Goal: Task Accomplishment & Management: Complete application form

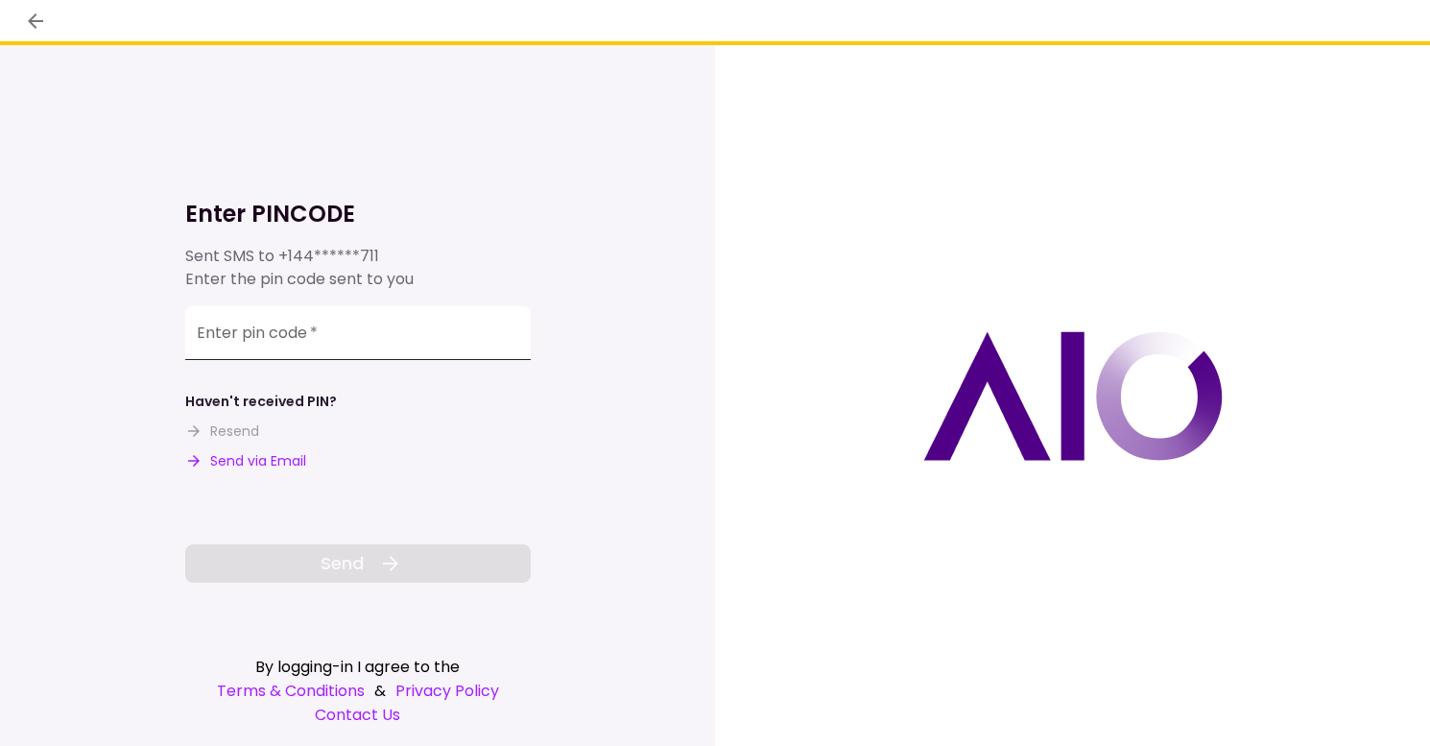
click at [405, 337] on input "Enter pin code   *" at bounding box center [358, 333] width 346 height 54
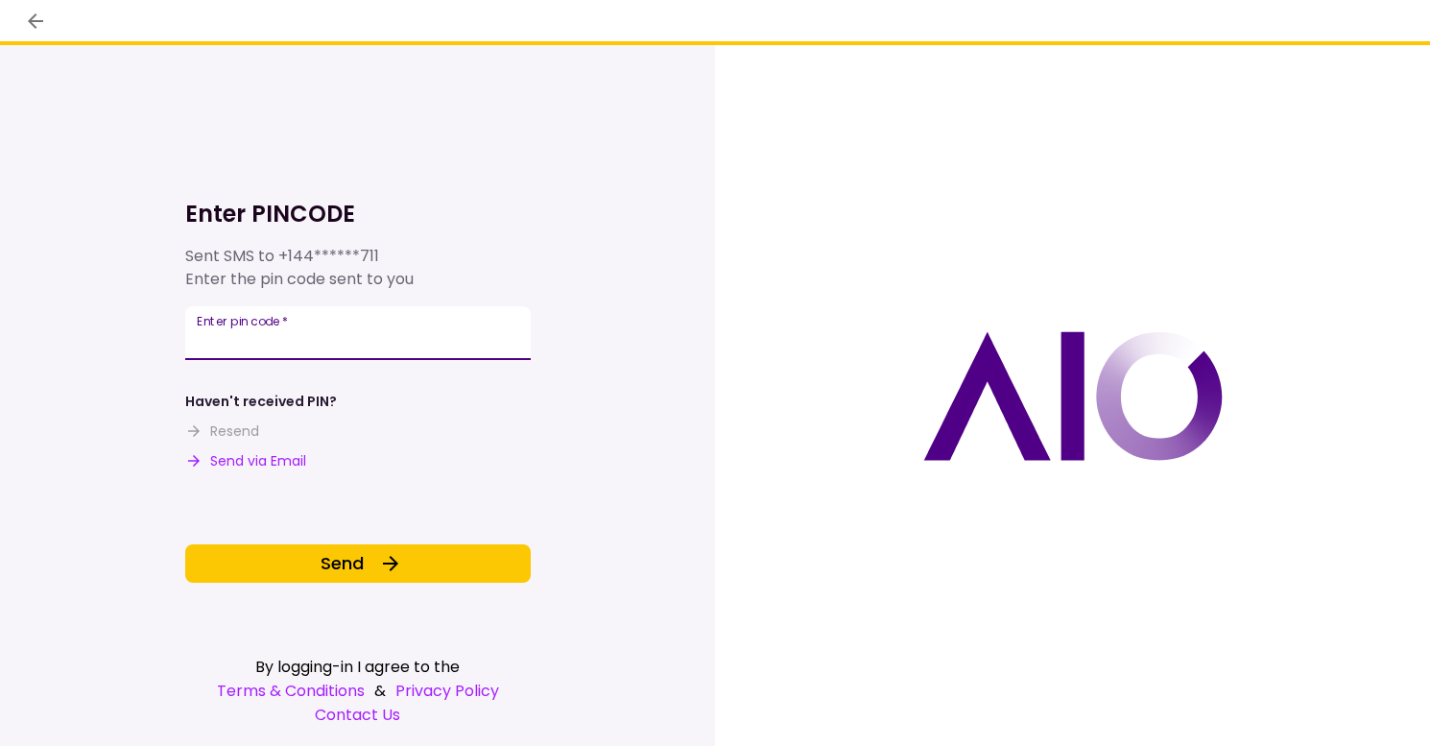
type input "******"
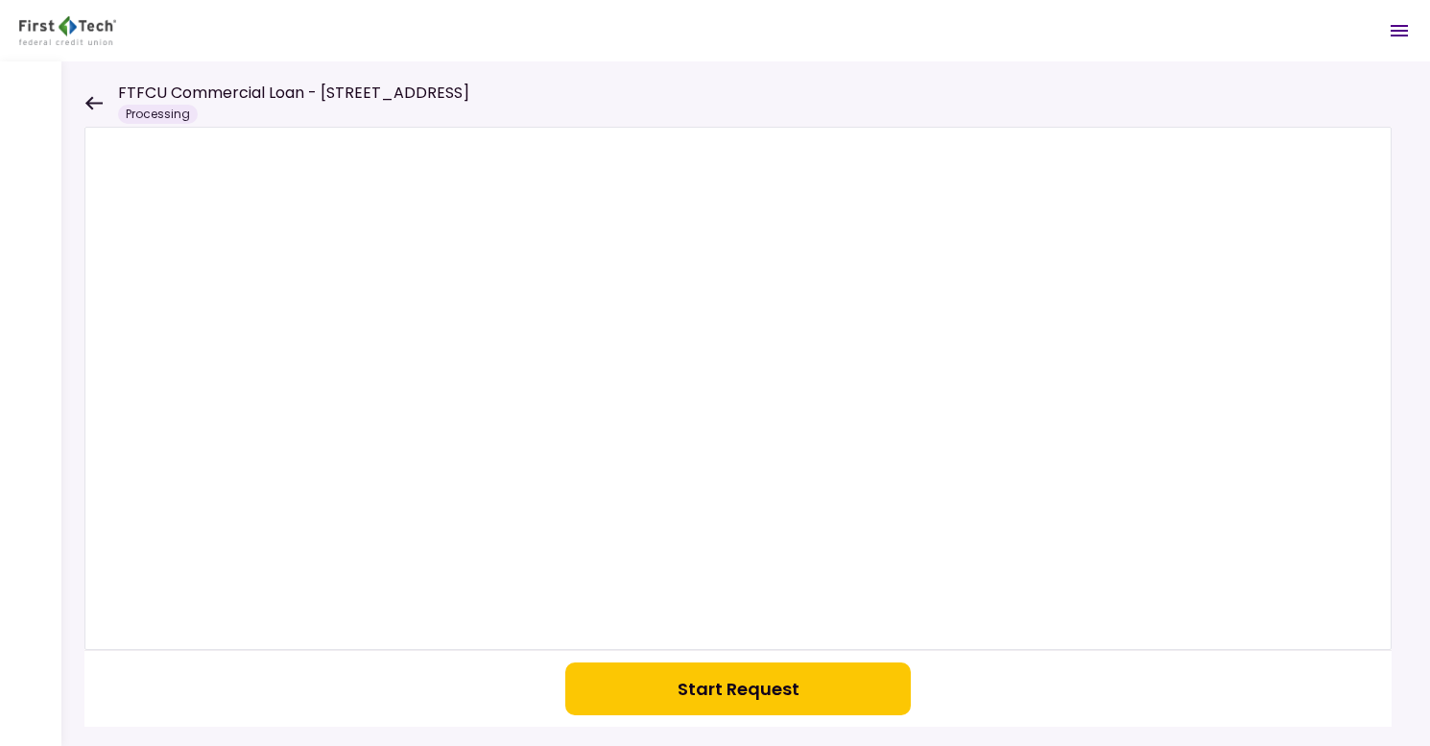
click at [89, 100] on icon at bounding box center [93, 102] width 17 height 13
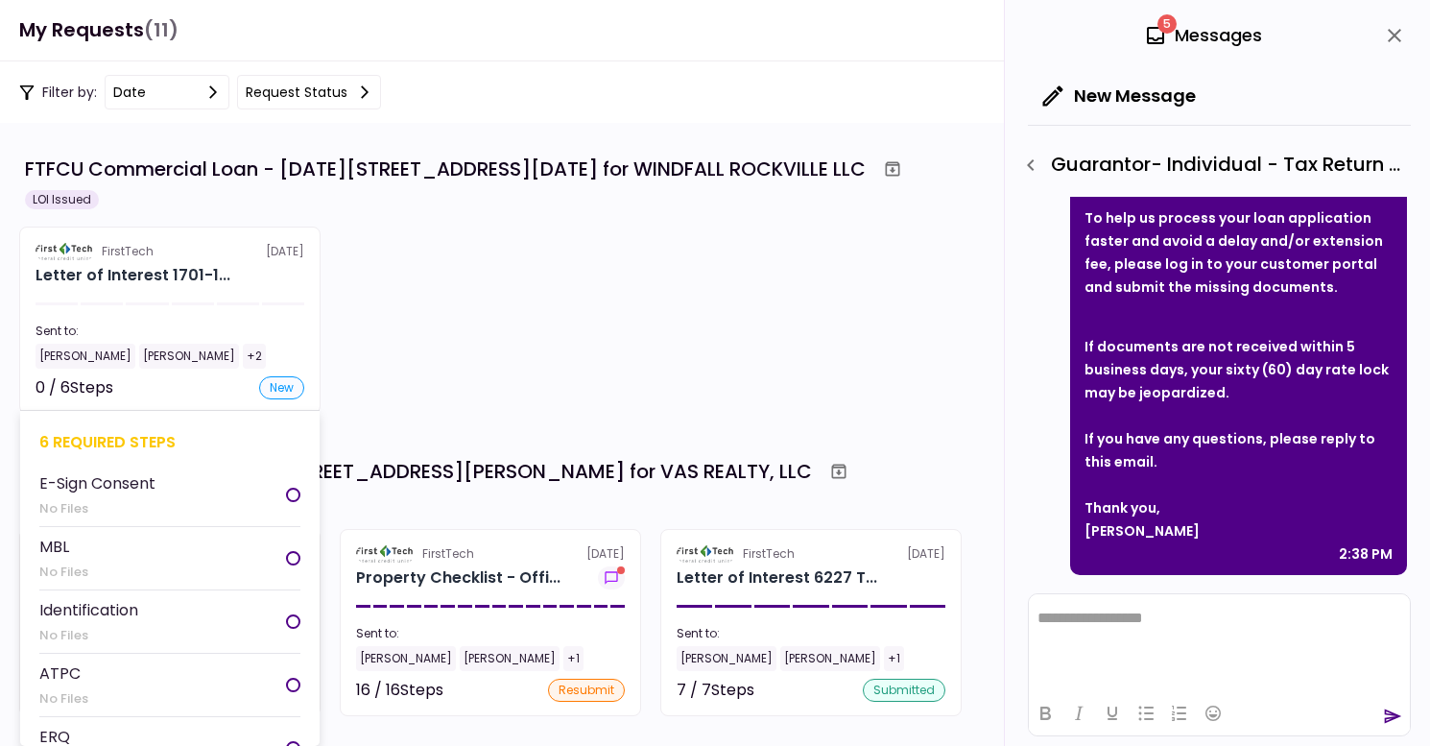
scroll to position [96, 0]
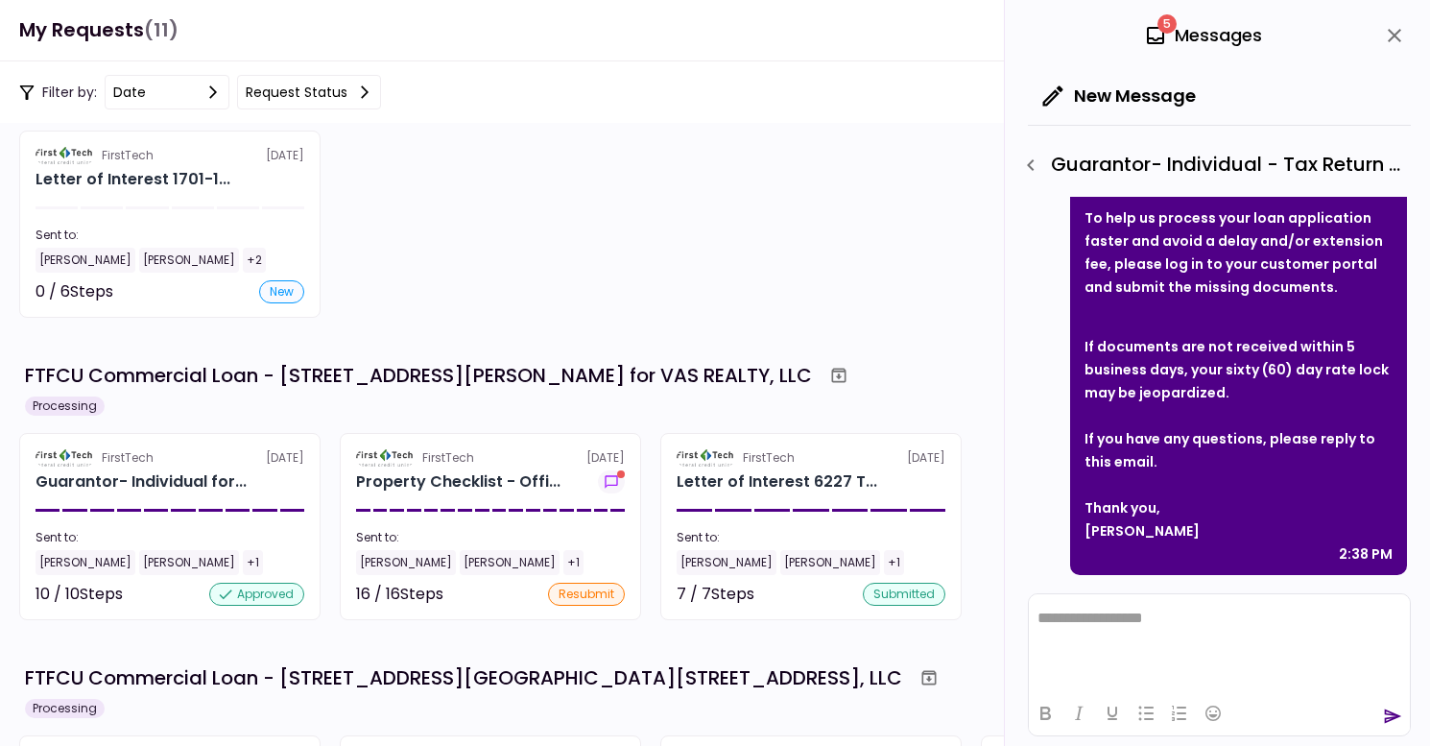
click at [198, 389] on li "E-Sign Consent No Files" at bounding box center [169, 398] width 261 height 63
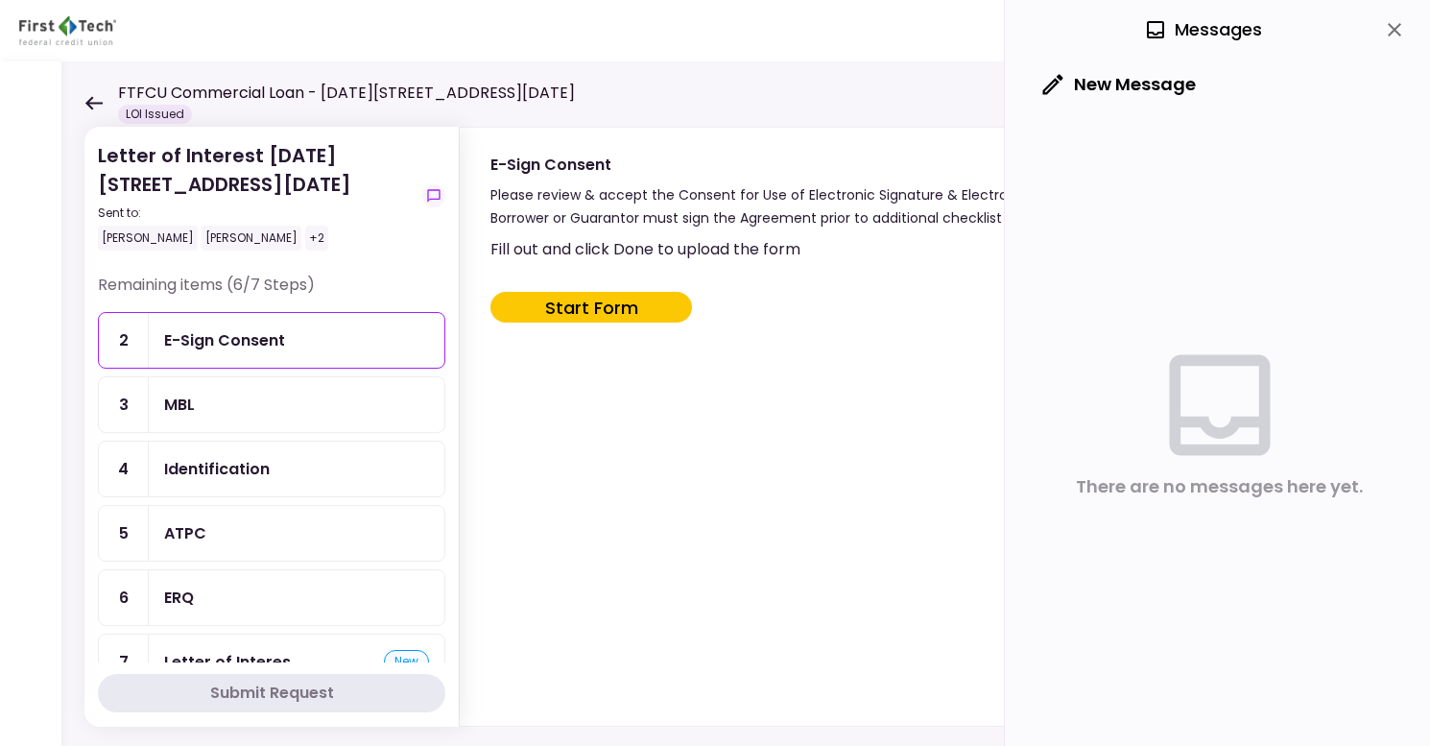
click at [1362, 84] on div "New Message" at bounding box center [1219, 87] width 383 height 54
click at [1379, 34] on button "close" at bounding box center [1395, 29] width 33 height 33
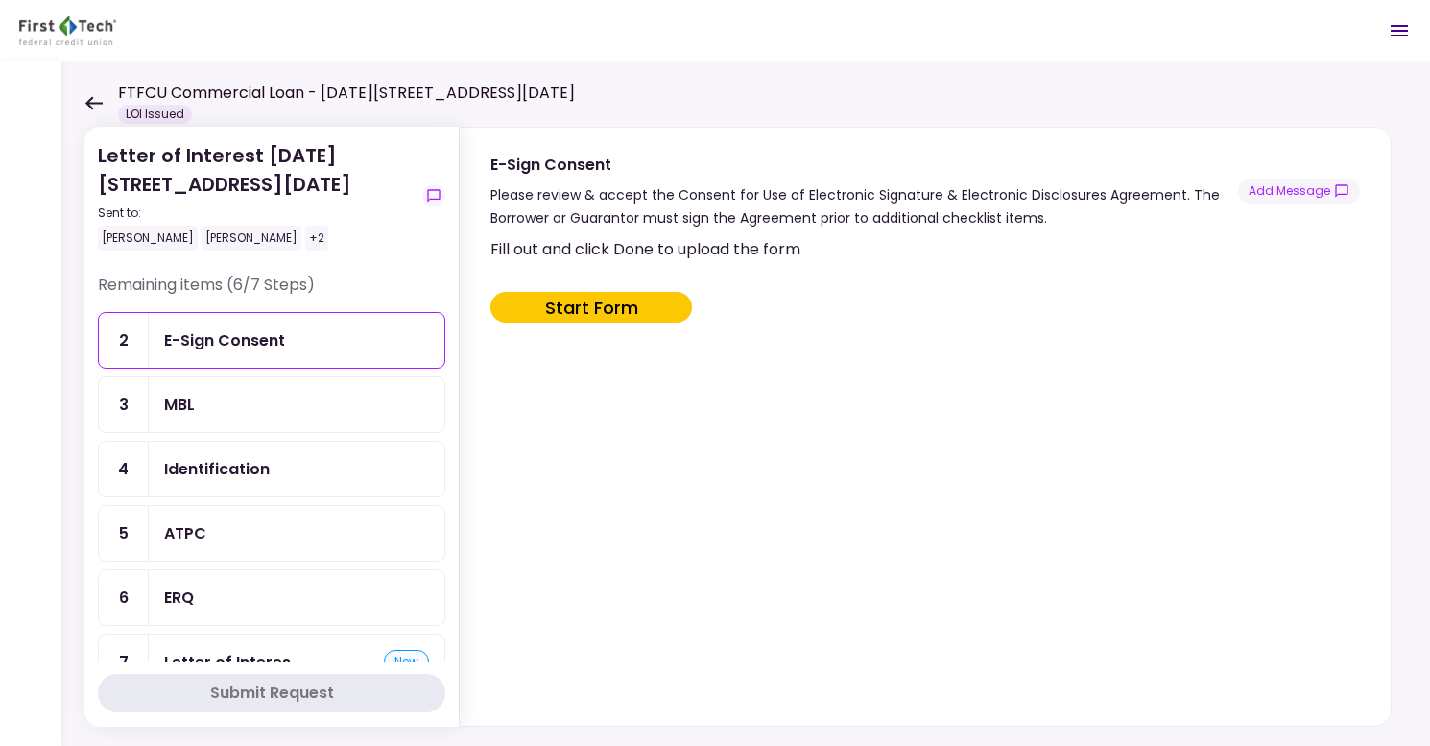
click at [346, 389] on div "MBL" at bounding box center [297, 404] width 296 height 55
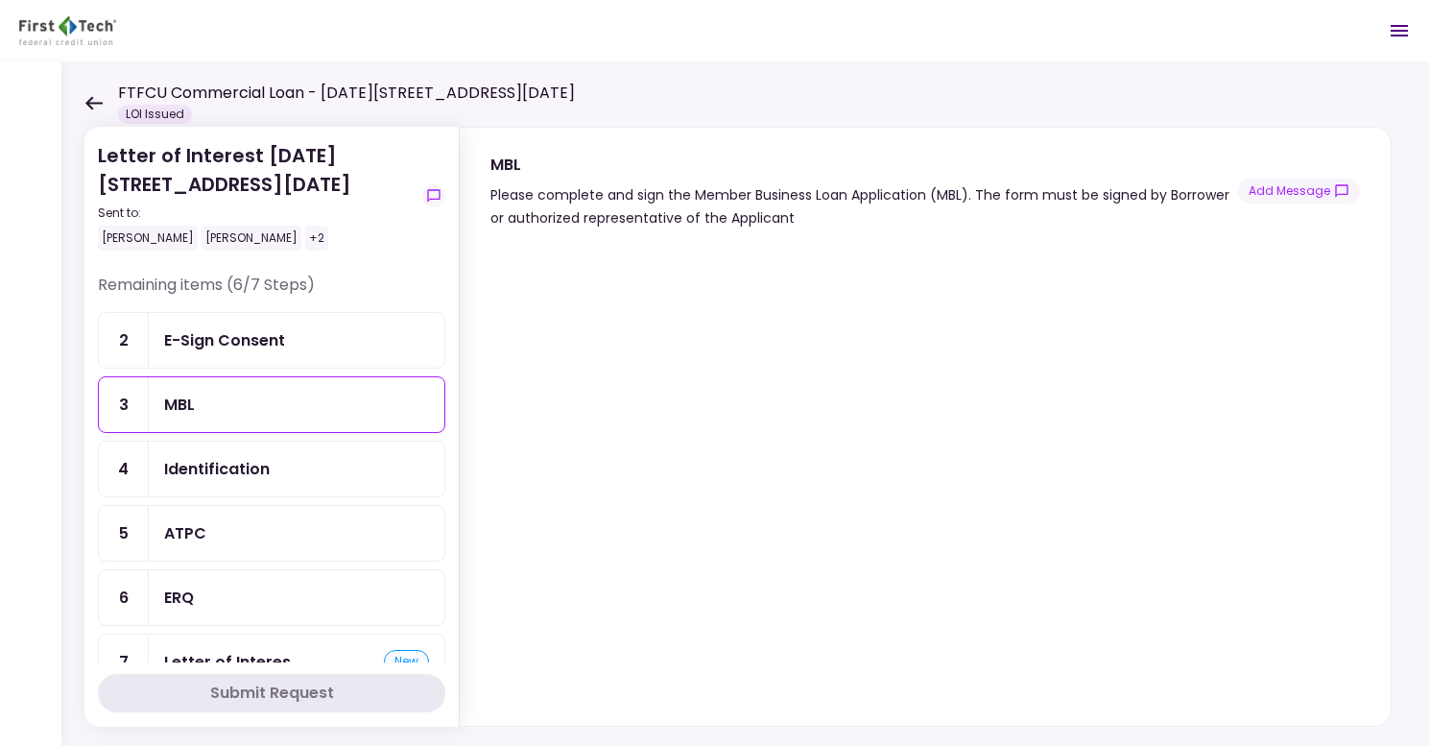
click at [297, 332] on div "E-Sign Consent" at bounding box center [296, 340] width 265 height 24
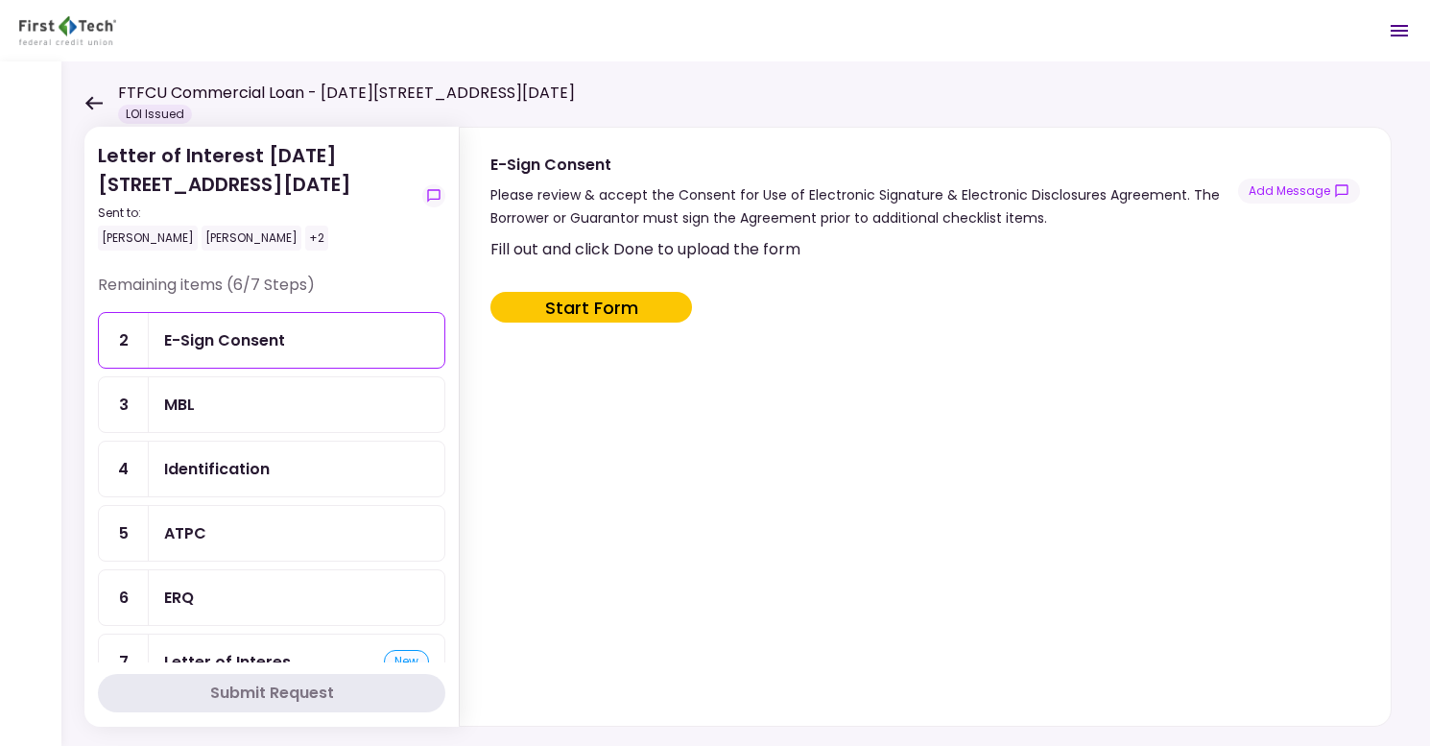
click at [322, 455] on div "Identification" at bounding box center [297, 469] width 296 height 55
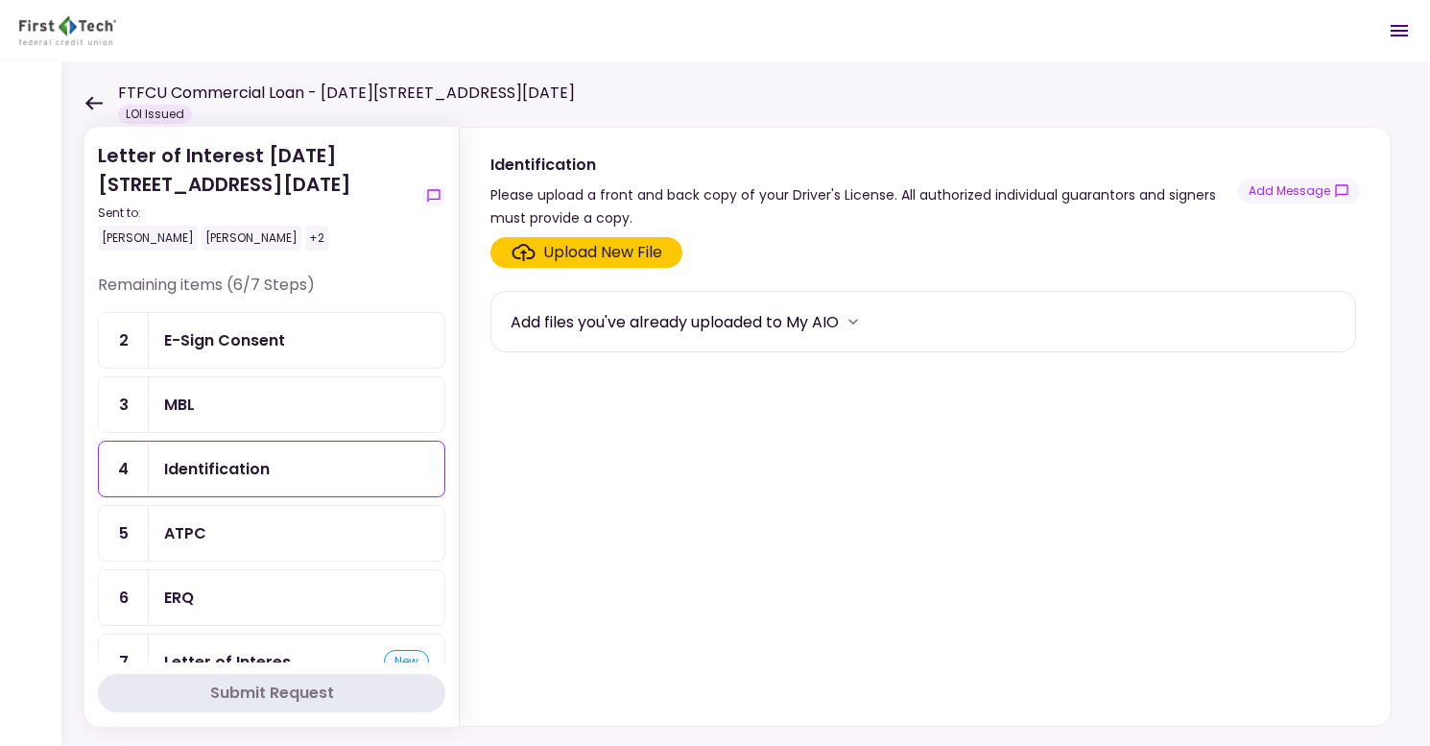
click at [270, 540] on div "ATPC" at bounding box center [296, 533] width 265 height 24
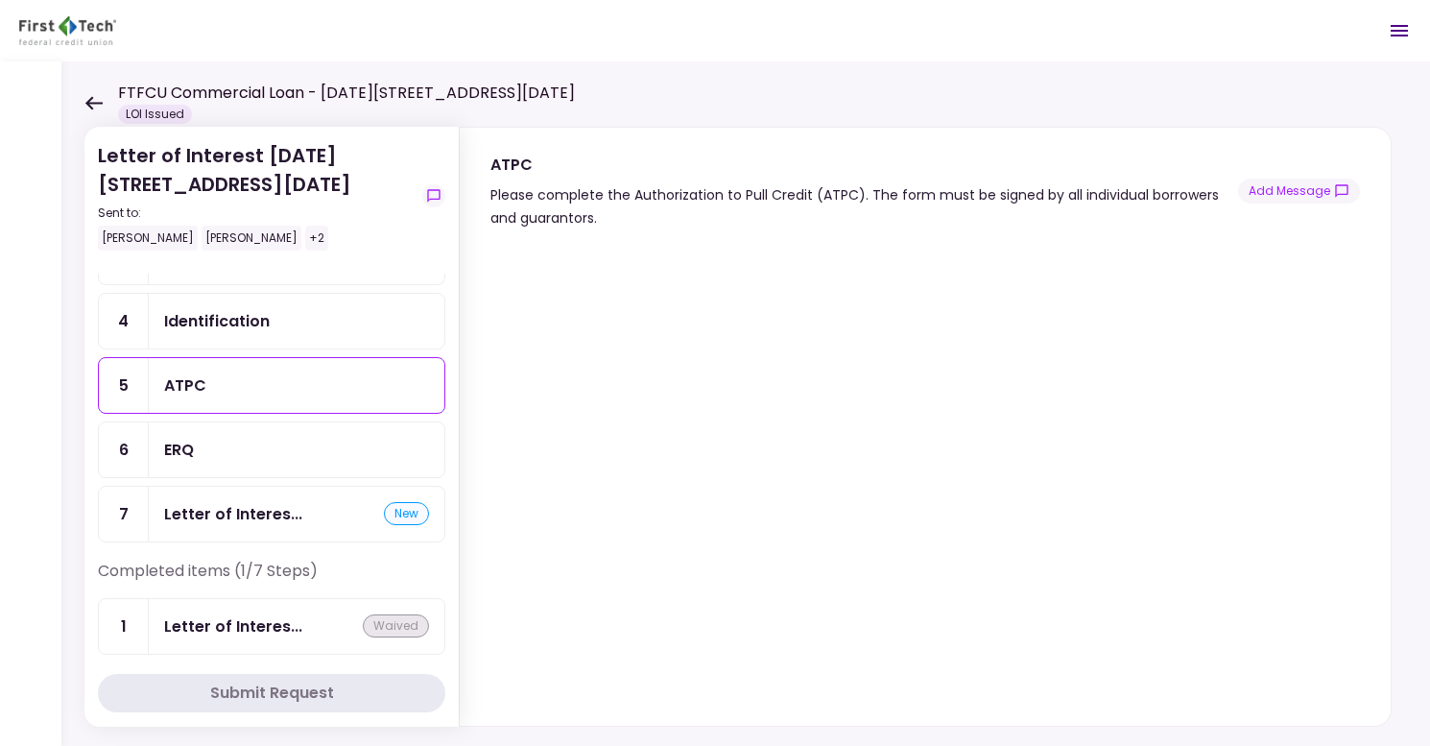
scroll to position [157, 0]
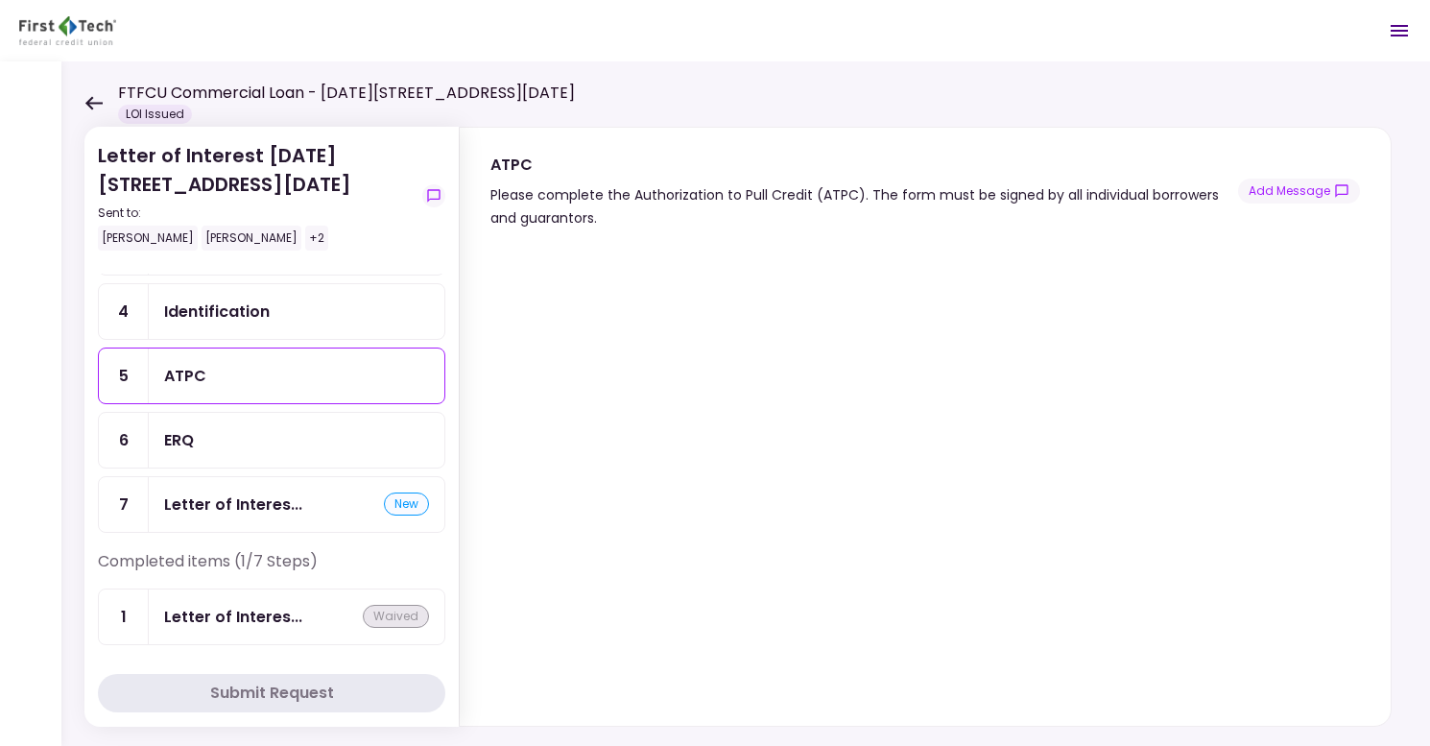
click at [342, 442] on div "ERQ" at bounding box center [296, 440] width 265 height 24
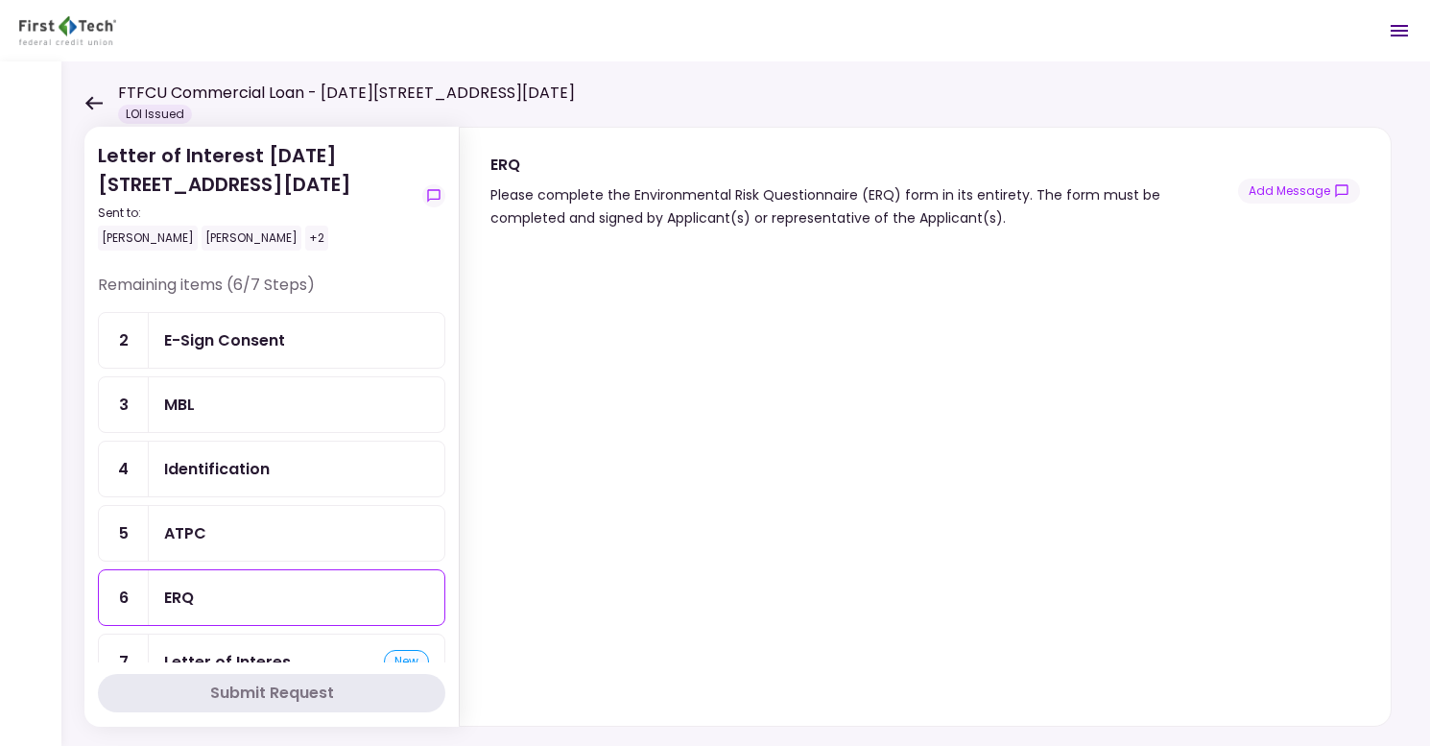
click at [292, 353] on div "E-Sign Consent" at bounding box center [297, 340] width 296 height 55
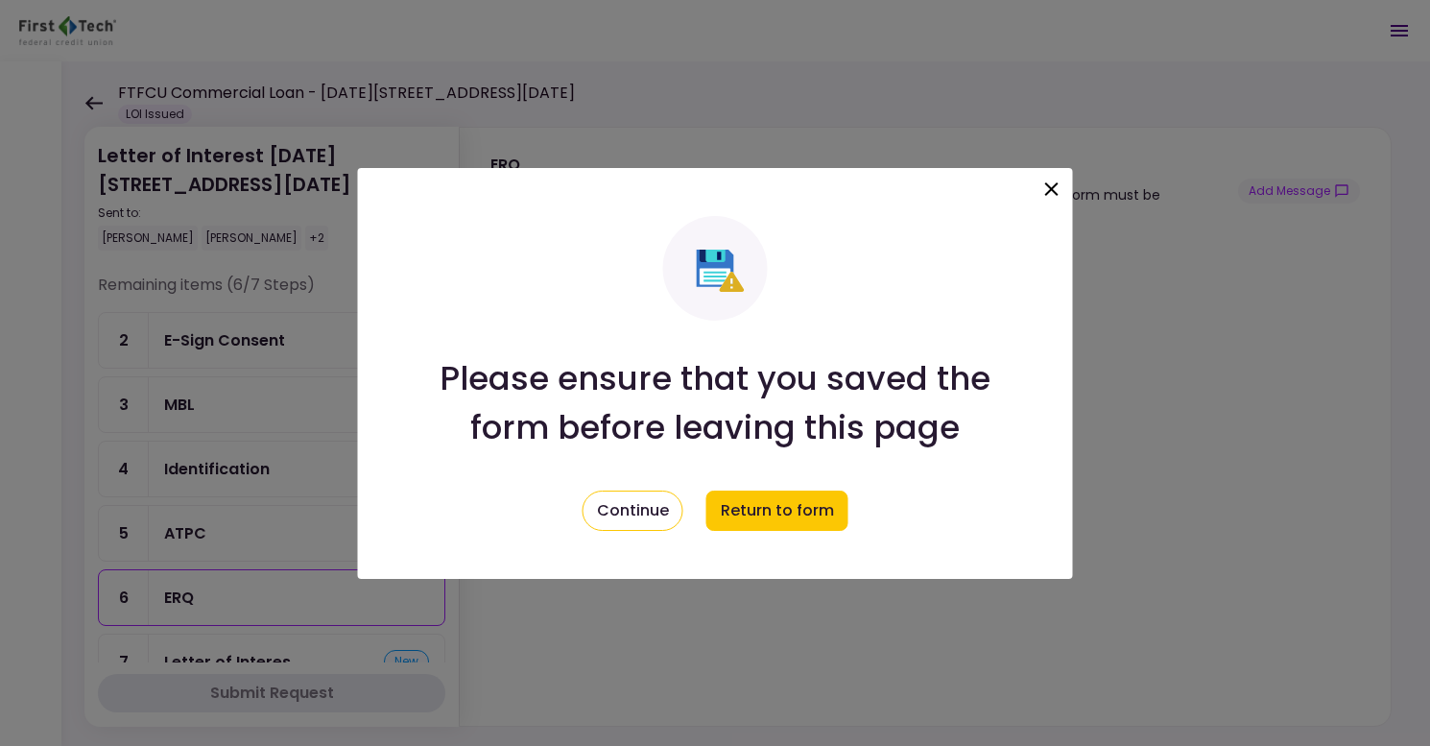
click at [1046, 200] on icon at bounding box center [1052, 189] width 23 height 23
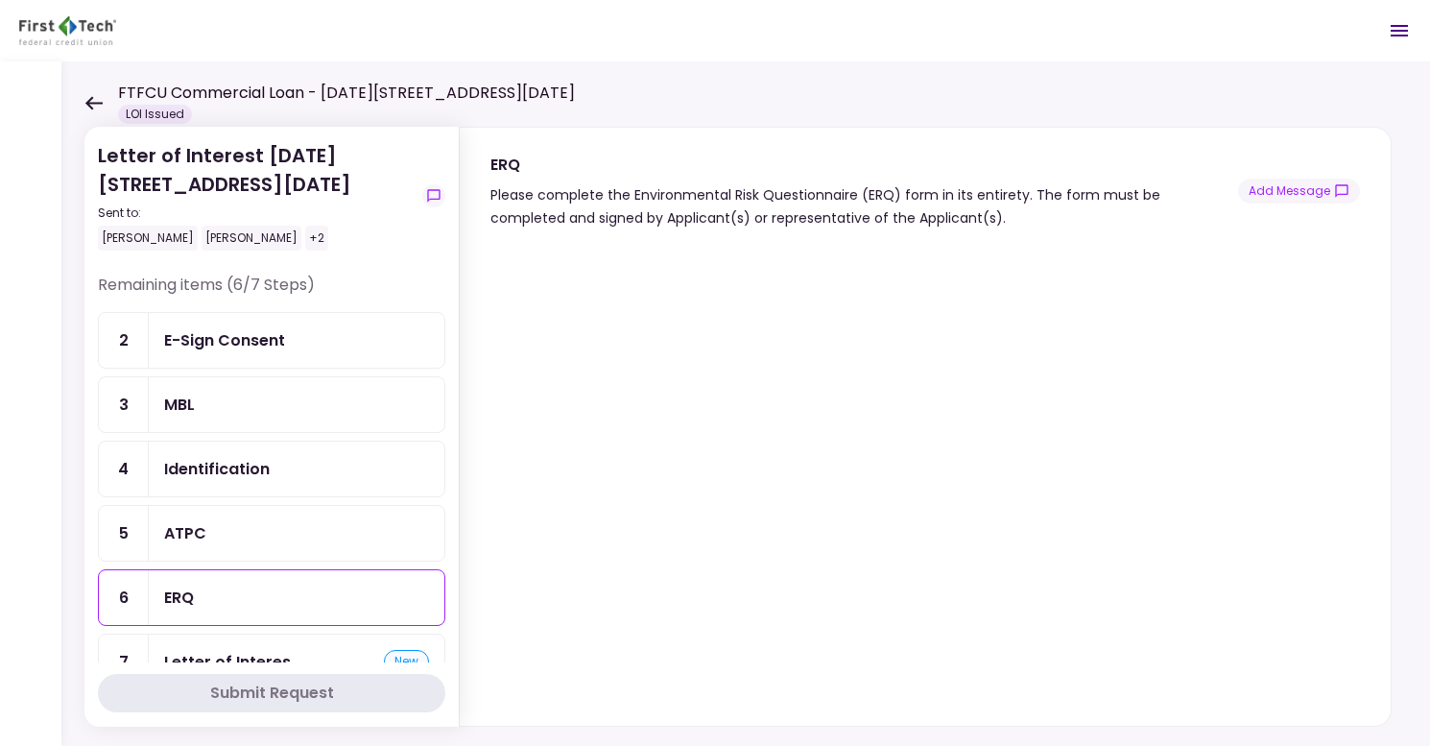
click at [59, 489] on div at bounding box center [30, 403] width 61 height 684
click at [305, 351] on div "E-Sign Consent" at bounding box center [296, 340] width 265 height 24
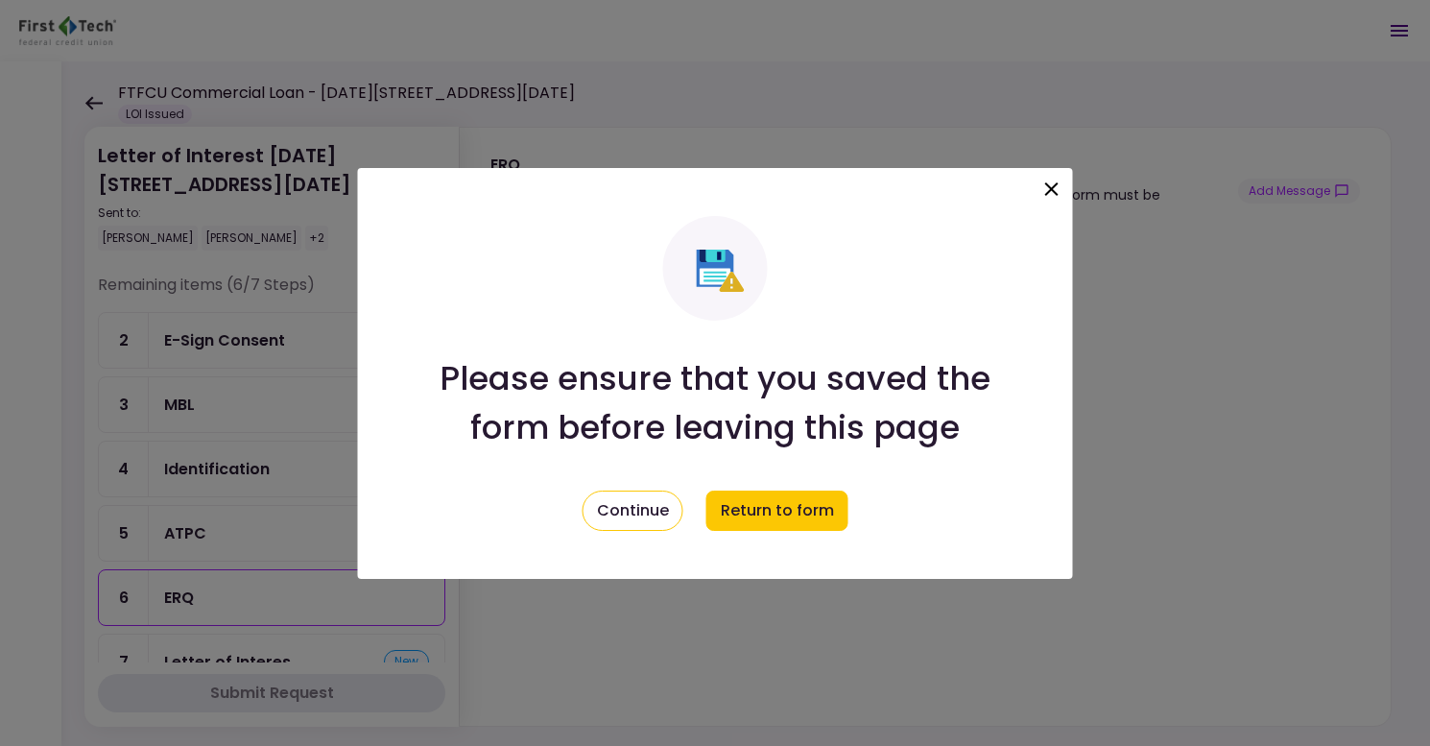
click at [1048, 180] on icon at bounding box center [1052, 189] width 23 height 23
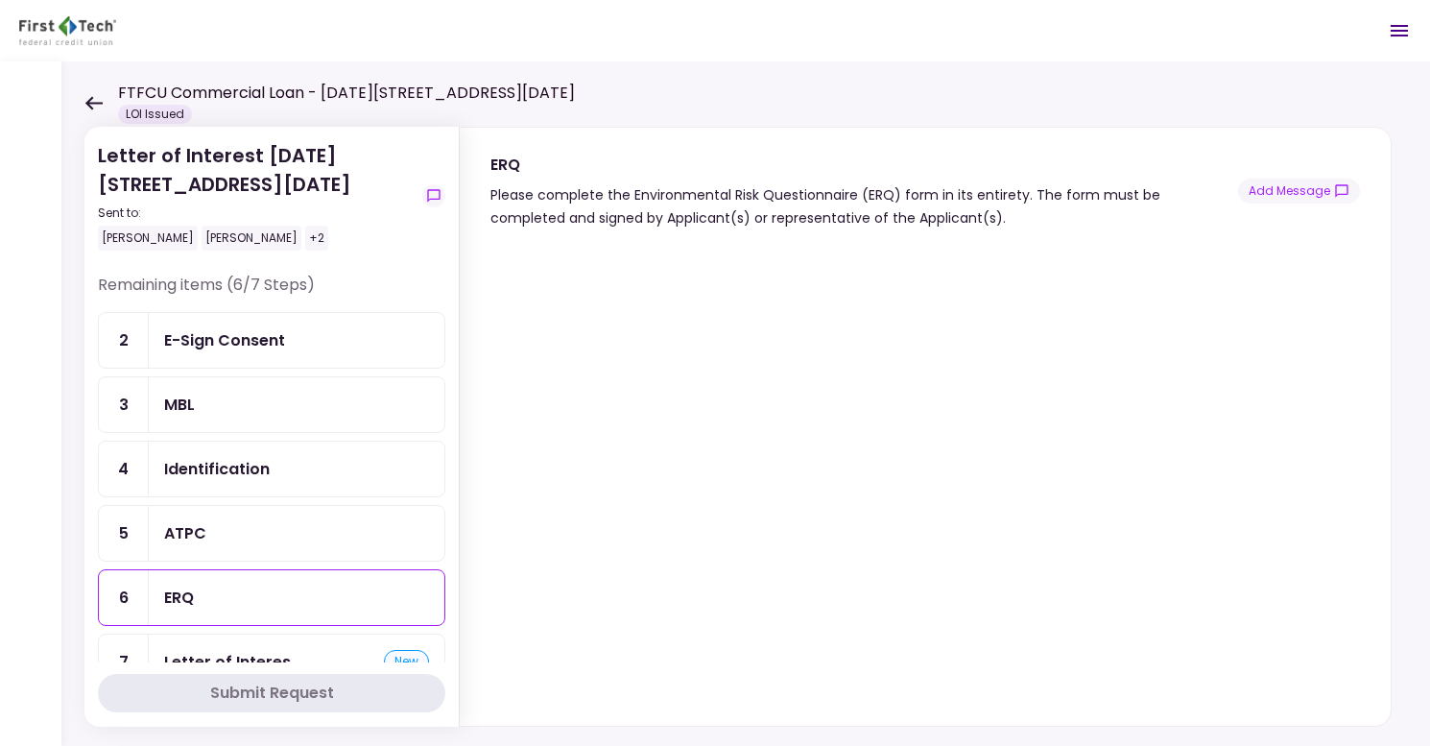
click at [265, 516] on div "ATPC" at bounding box center [297, 533] width 296 height 55
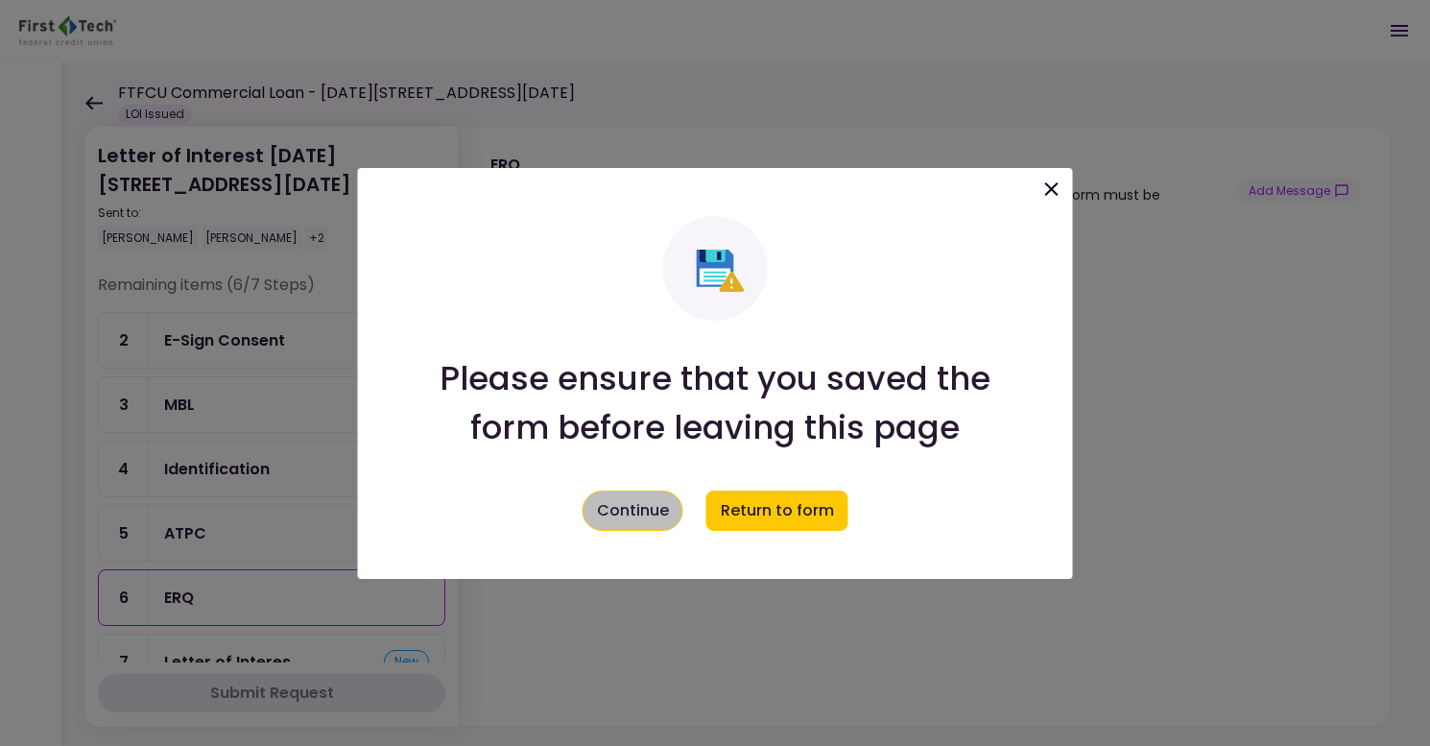
click at [649, 511] on button "Continue" at bounding box center [633, 511] width 101 height 40
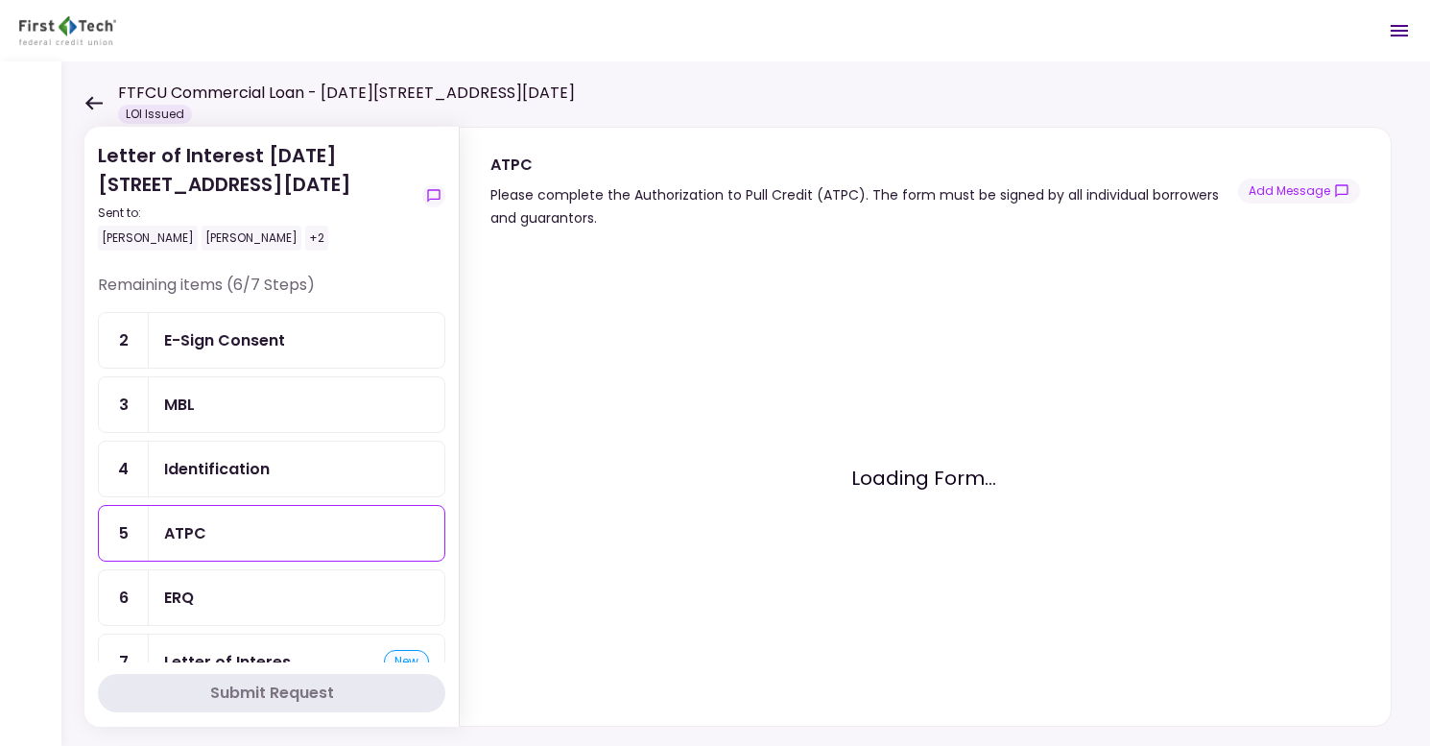
click at [274, 468] on div "Identification" at bounding box center [296, 469] width 265 height 24
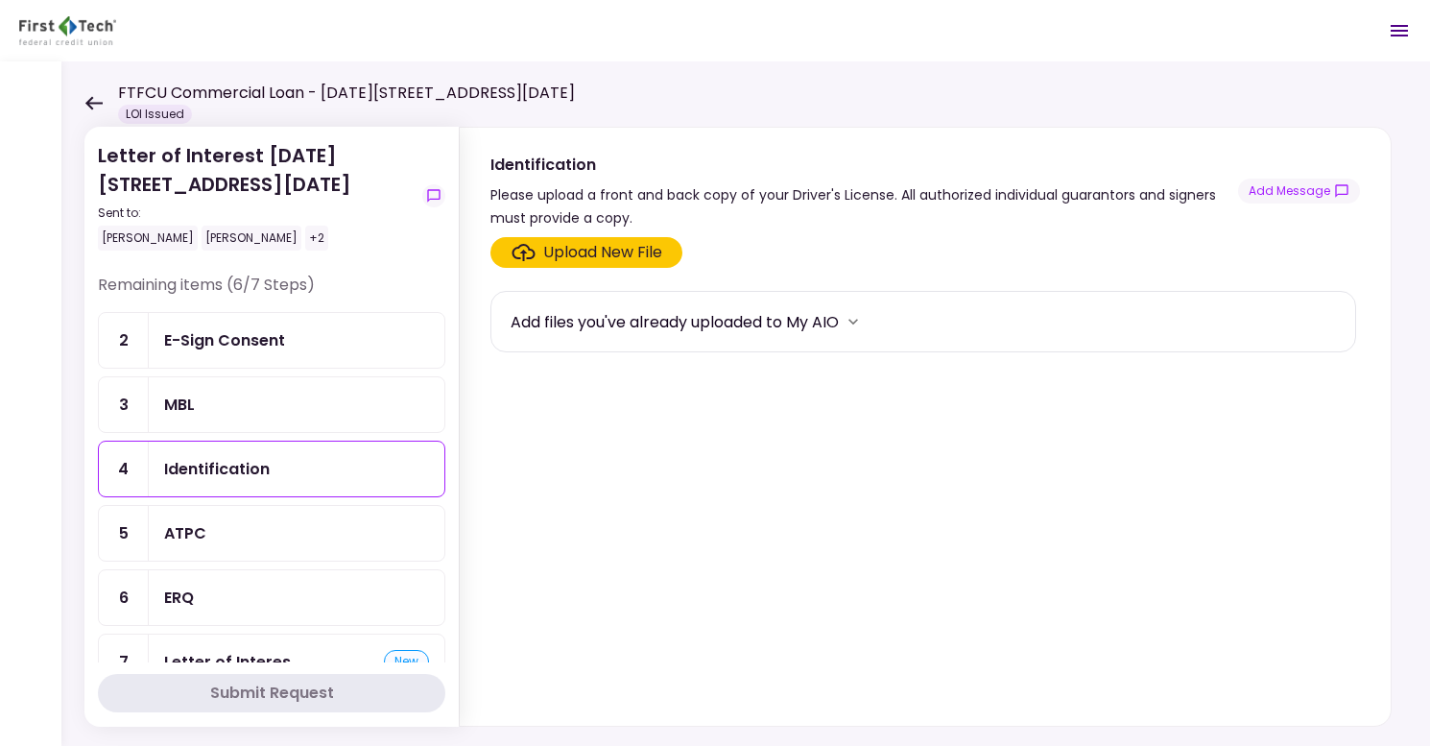
click at [587, 250] on div "Upload New File" at bounding box center [602, 252] width 119 height 23
click at [0, 0] on input "Upload New File" at bounding box center [0, 0] width 0 height 0
click at [639, 261] on div "Upload New File" at bounding box center [602, 252] width 119 height 23
click at [0, 0] on input "Upload New File" at bounding box center [0, 0] width 0 height 0
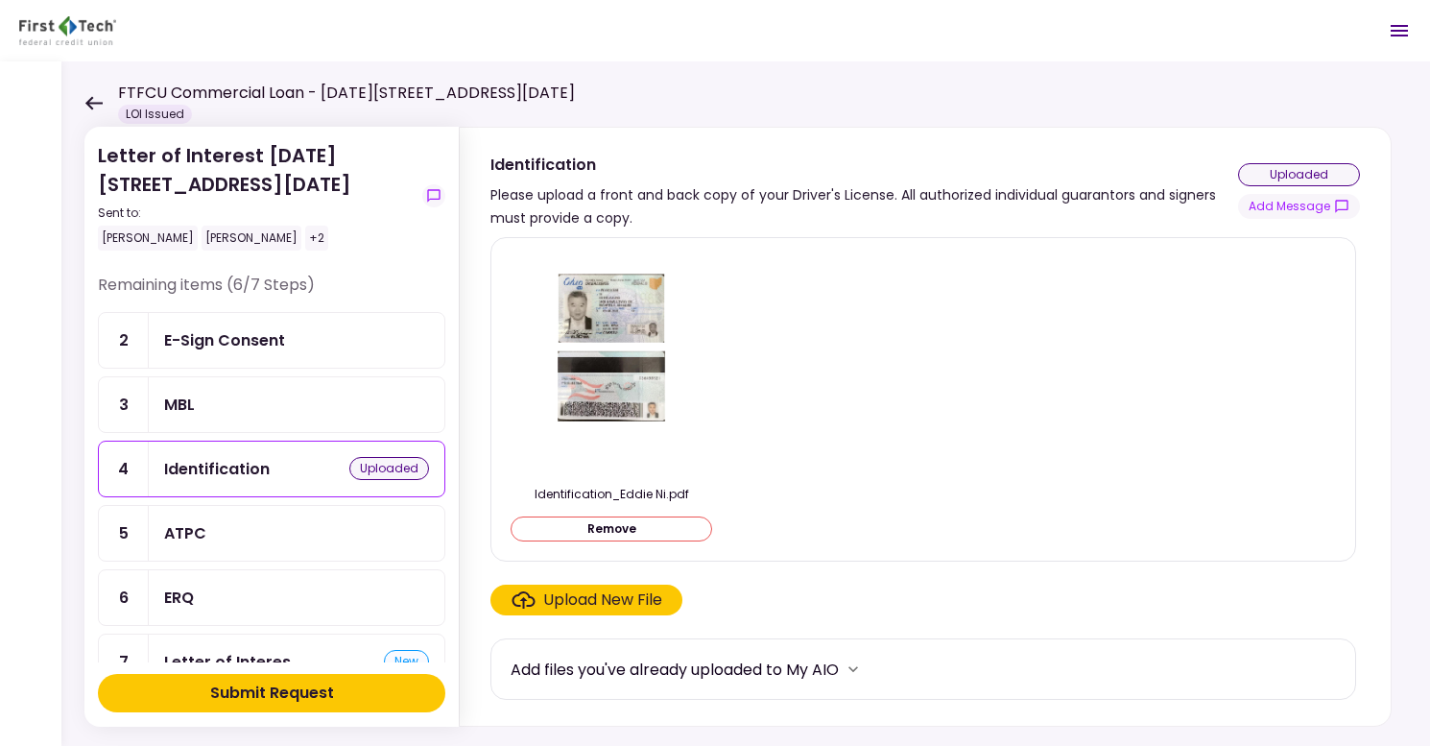
click at [357, 687] on button "Submit Request" at bounding box center [272, 693] width 348 height 38
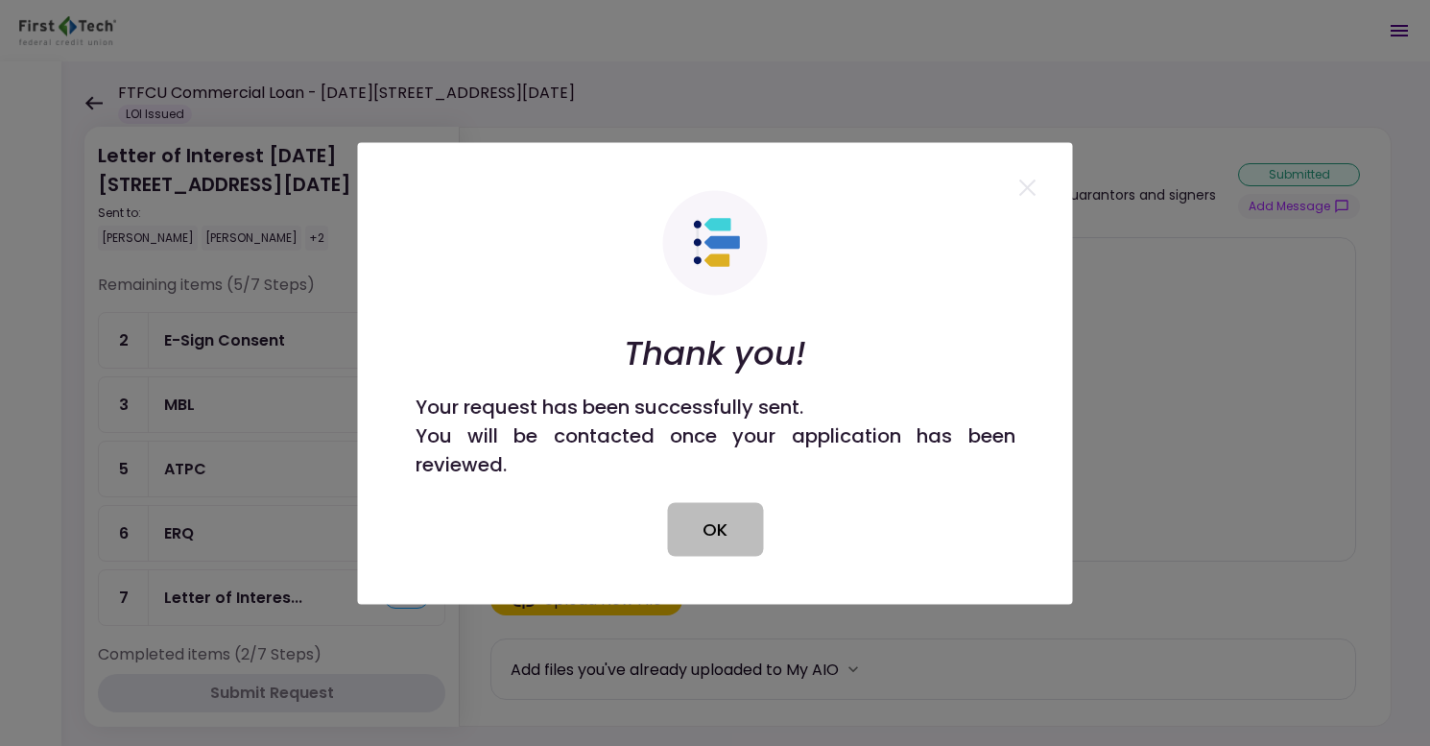
click at [750, 526] on button "OK" at bounding box center [715, 529] width 96 height 54
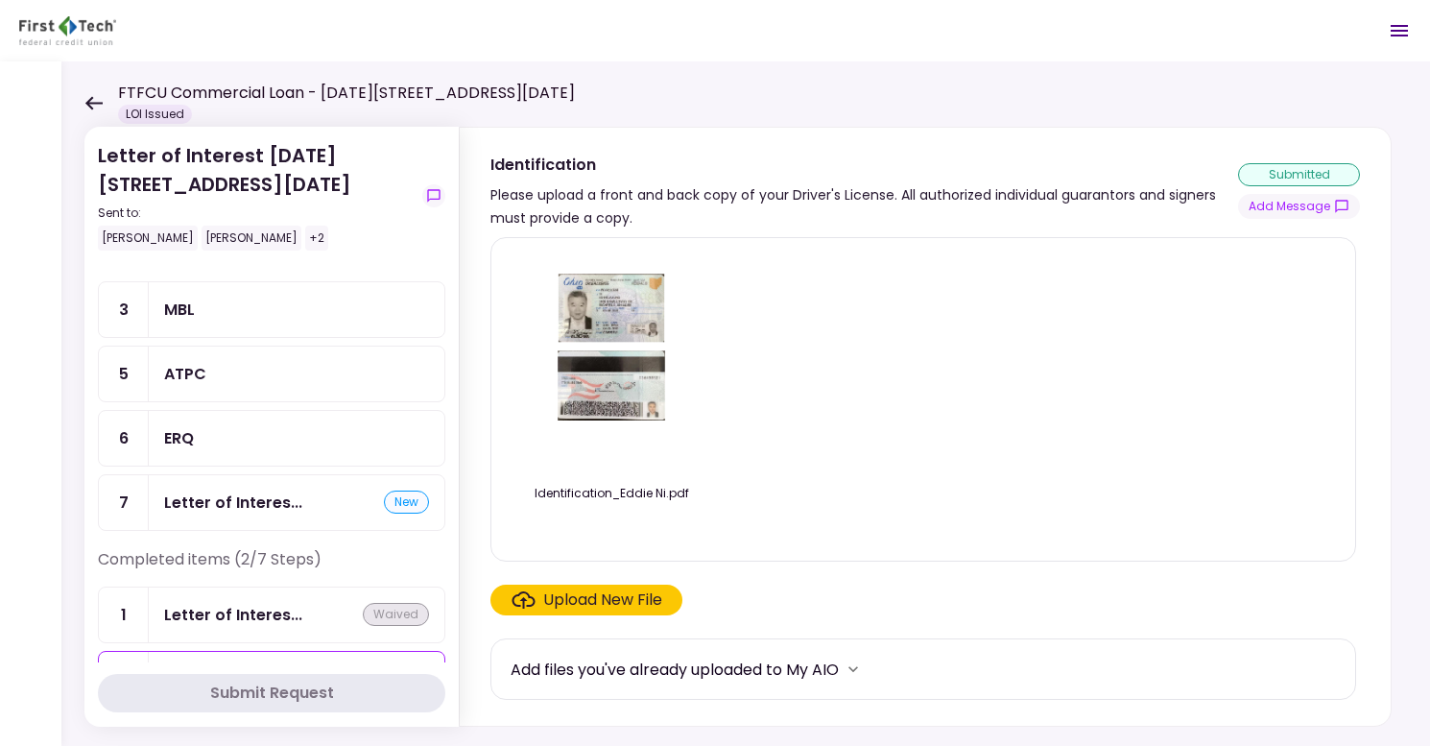
scroll to position [61, 0]
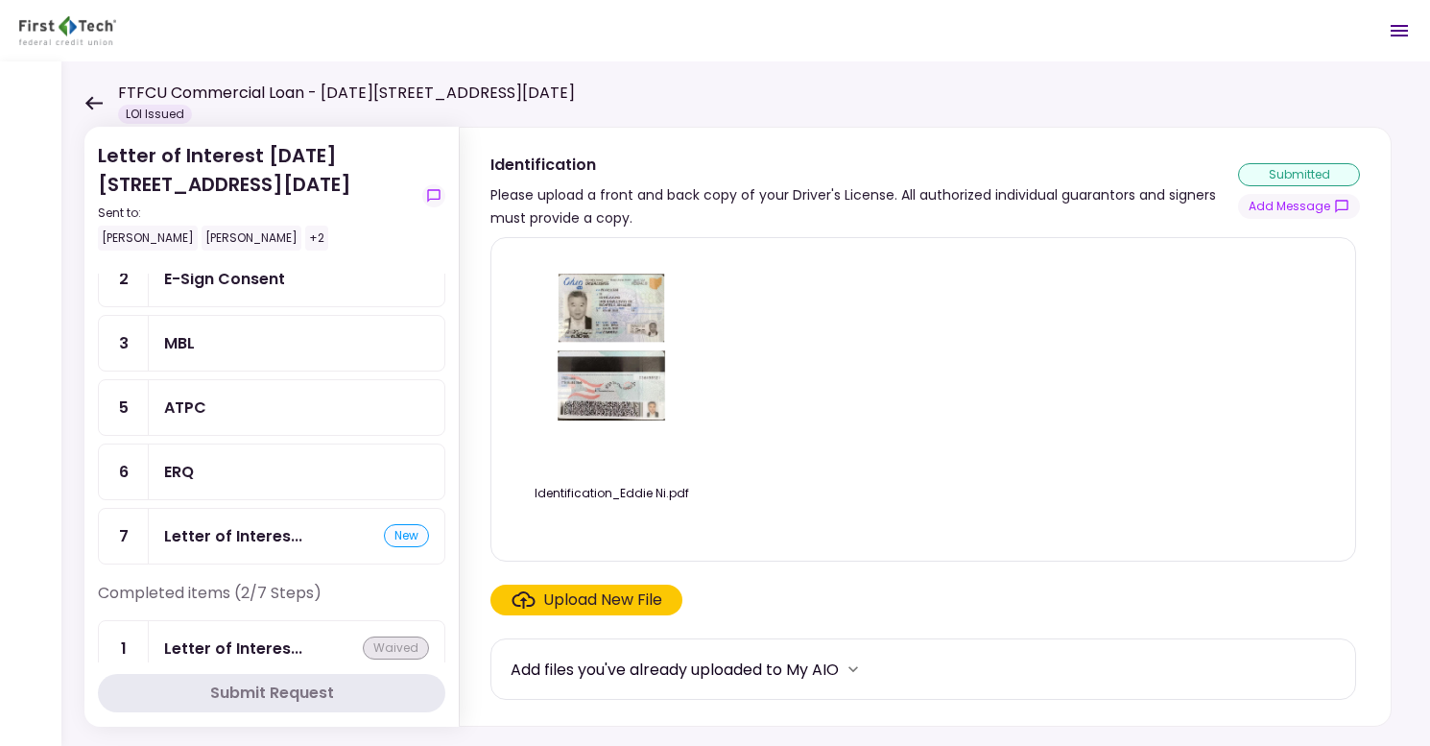
click at [1292, 43] on header "FTFCU Commercial Loan - [DATE][STREET_ADDRESS][DATE] LOI Issued 0 Messages New …" at bounding box center [715, 30] width 1430 height 61
click at [1293, 68] on div "Letter of Interest [DATE][STREET_ADDRESS][DATE] Sent to: [PERSON_NAME] [PERSON_…" at bounding box center [745, 403] width 1369 height 684
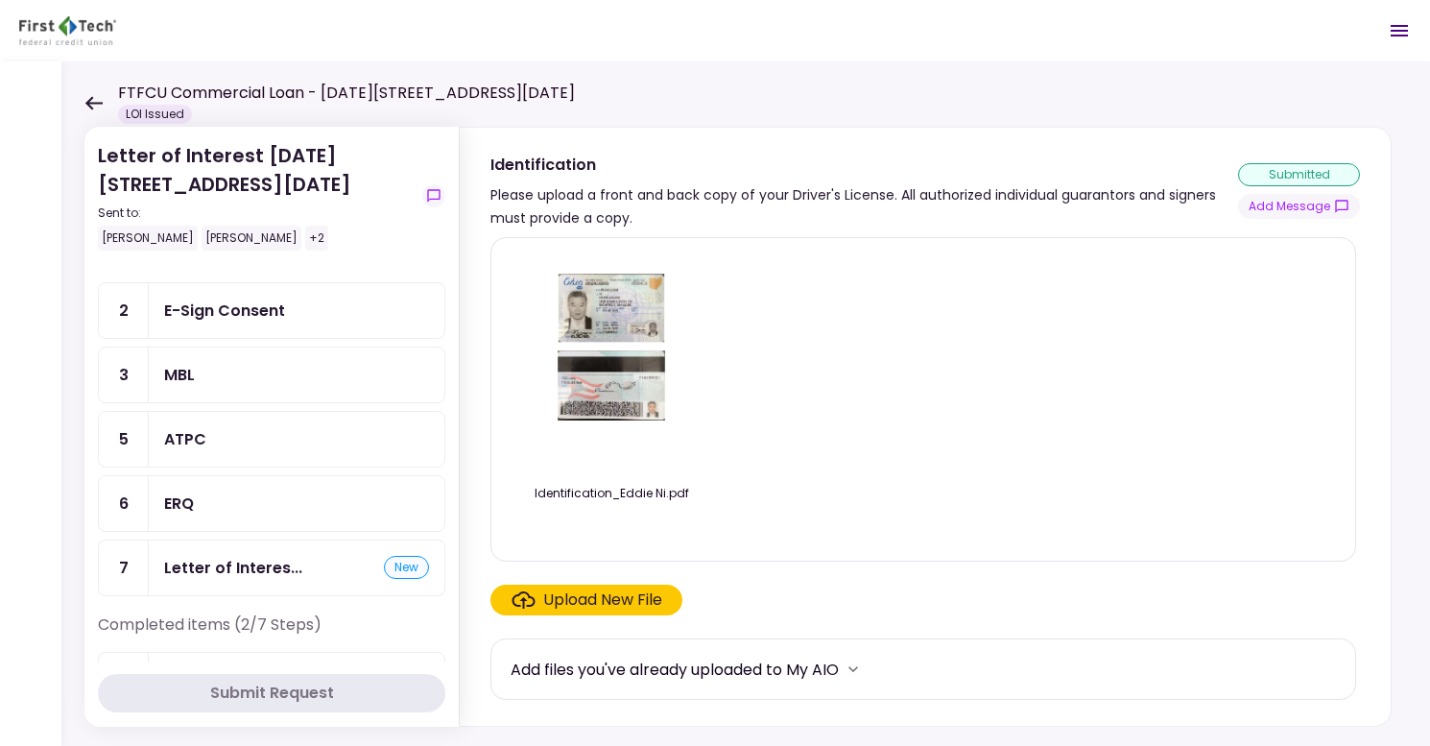
scroll to position [0, 0]
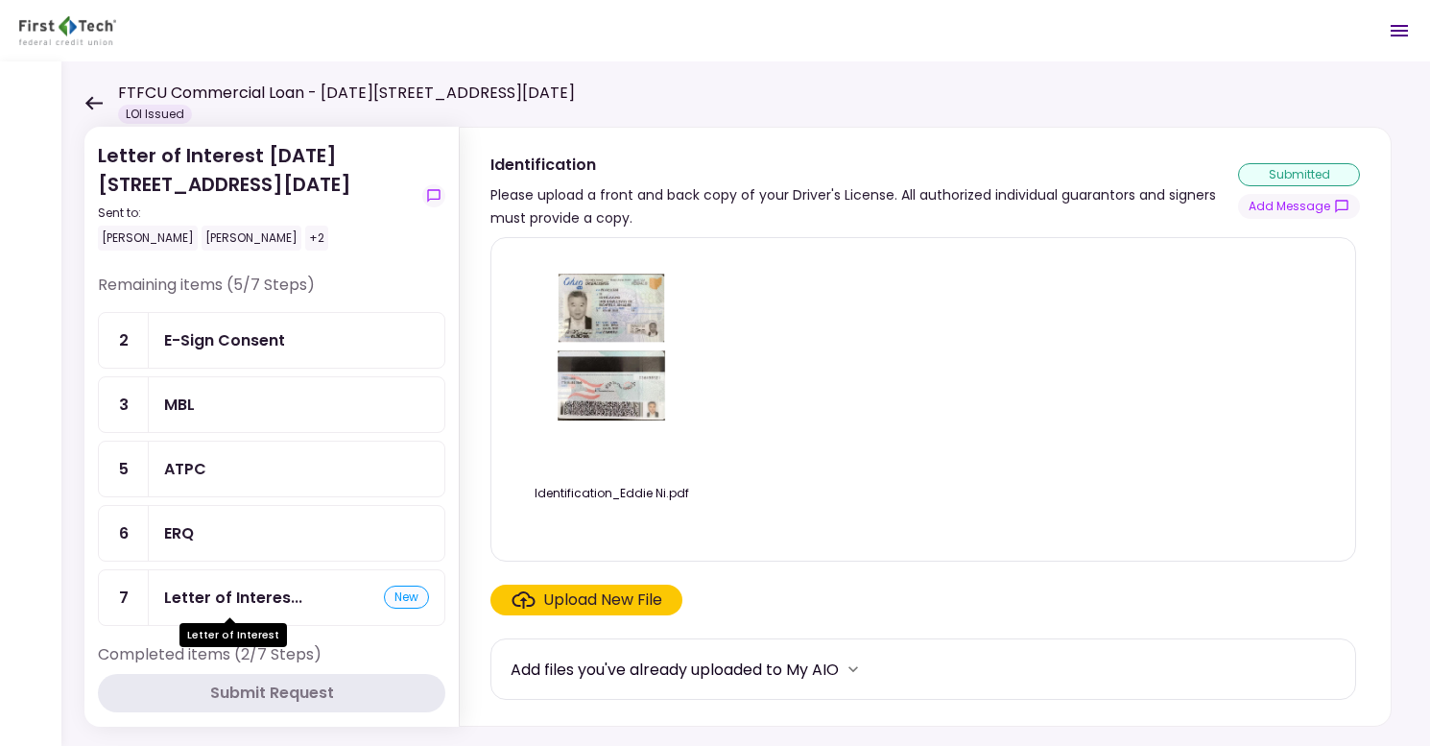
click at [231, 606] on div "Letter of Interes..." at bounding box center [233, 598] width 138 height 24
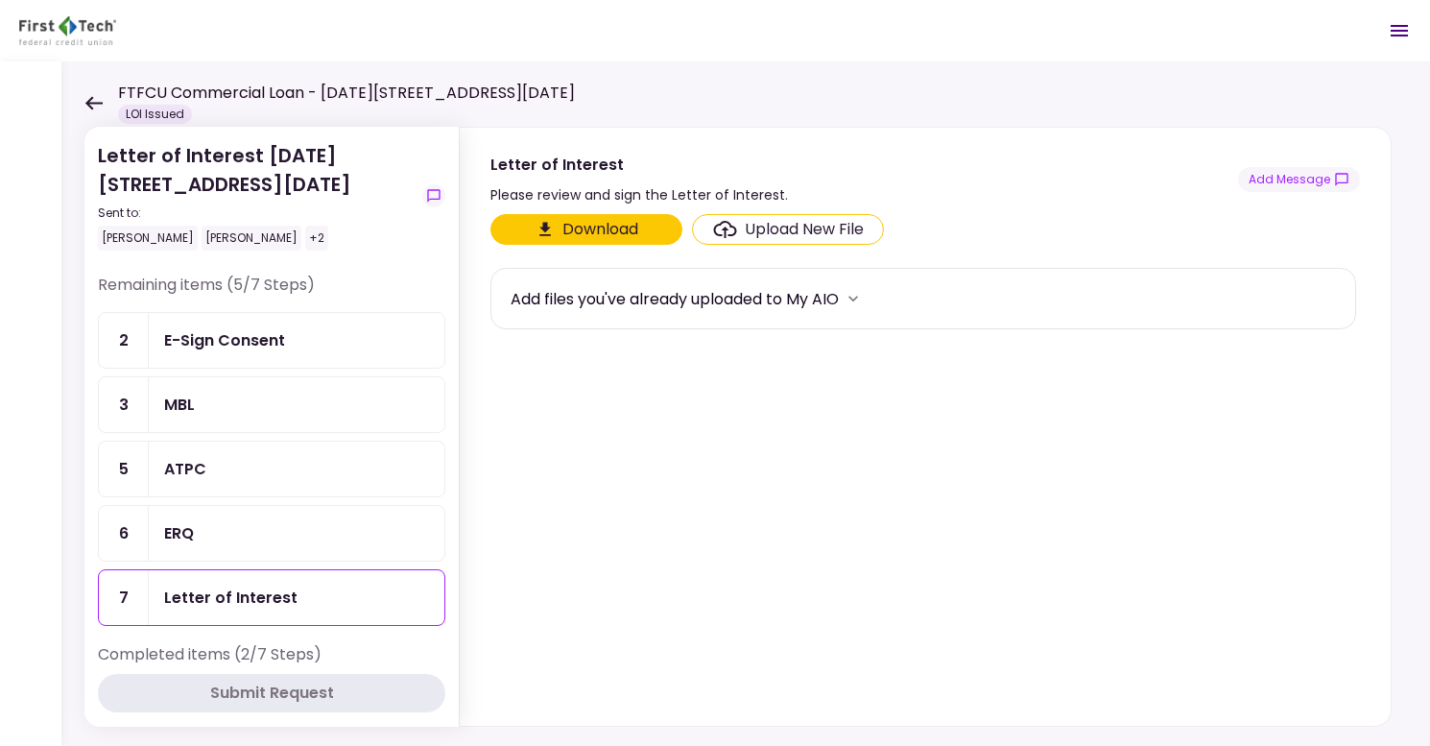
click at [631, 229] on button "Download" at bounding box center [587, 229] width 192 height 31
